Goal: Check status

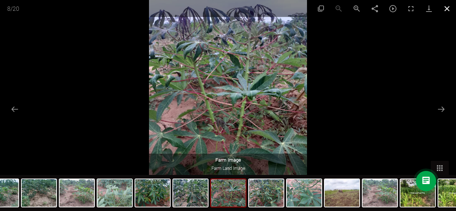
click at [449, 10] on button "Close gallery" at bounding box center [447, 8] width 18 height 17
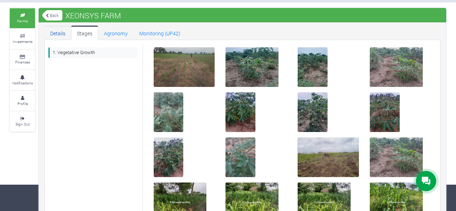
click at [61, 34] on link "Details" at bounding box center [57, 33] width 27 height 14
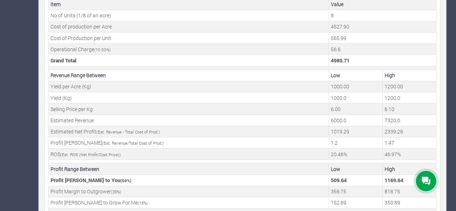
scroll to position [308, 0]
